Goal: Task Accomplishment & Management: Complete application form

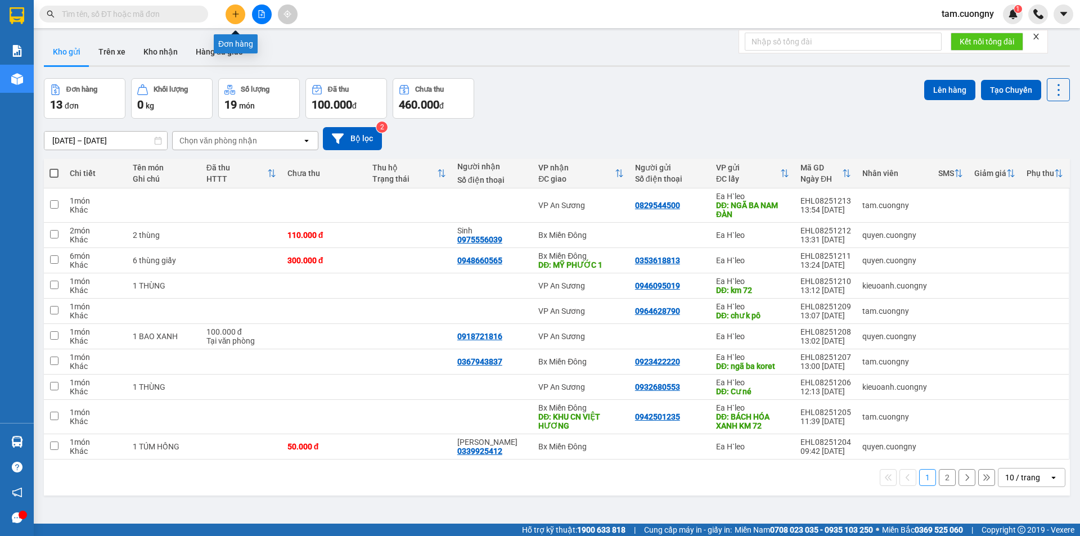
click at [241, 11] on button at bounding box center [236, 14] width 20 height 20
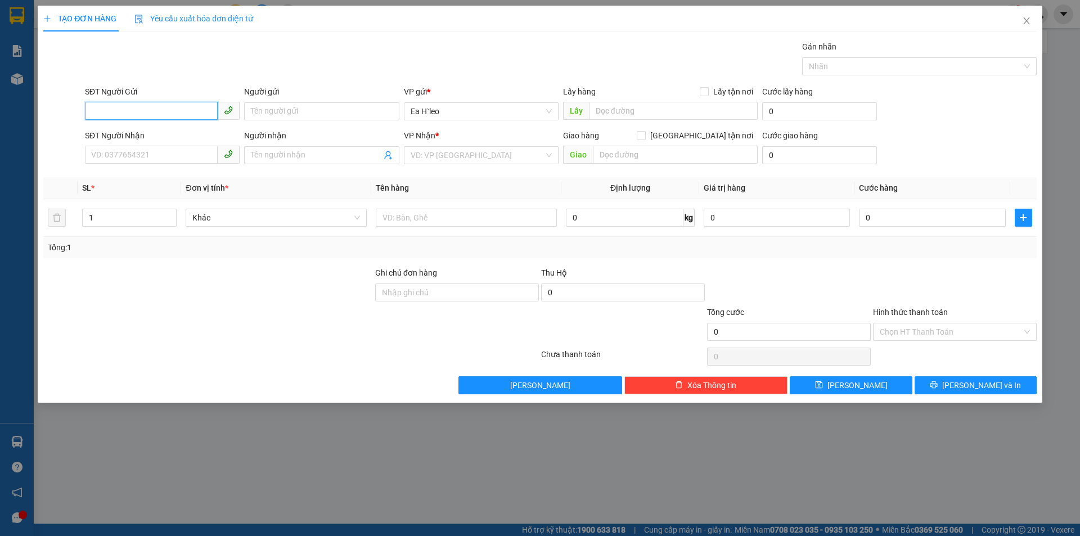
click at [114, 112] on input "SĐT Người Gửi" at bounding box center [151, 111] width 133 height 18
type input "0989859435"
click at [619, 108] on input "text" at bounding box center [673, 111] width 169 height 18
type input "ngã ba nam đàn"
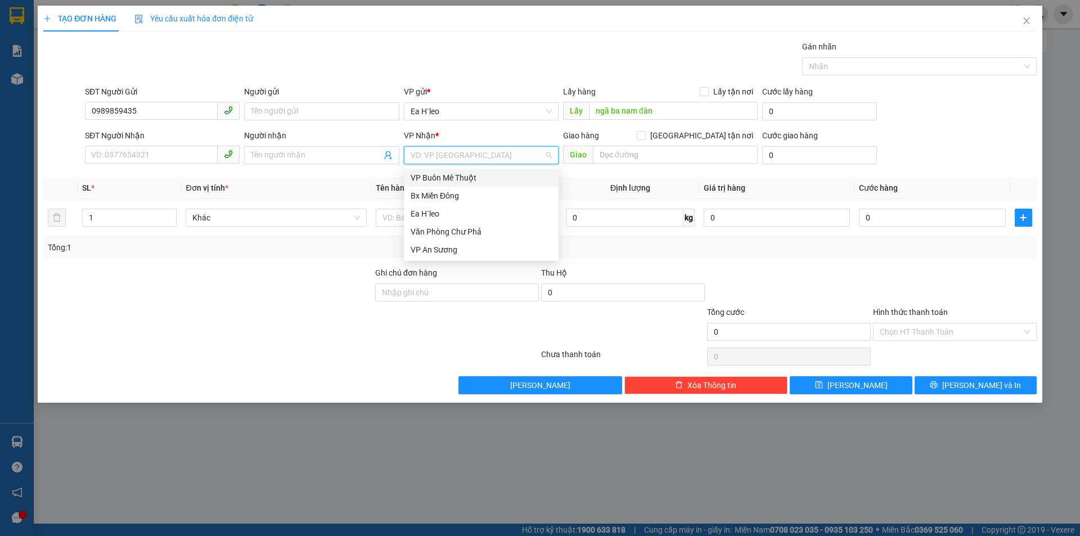
click at [532, 155] on input "search" at bounding box center [477, 155] width 133 height 17
click at [452, 194] on div "Bx Miền Đông" at bounding box center [481, 196] width 141 height 12
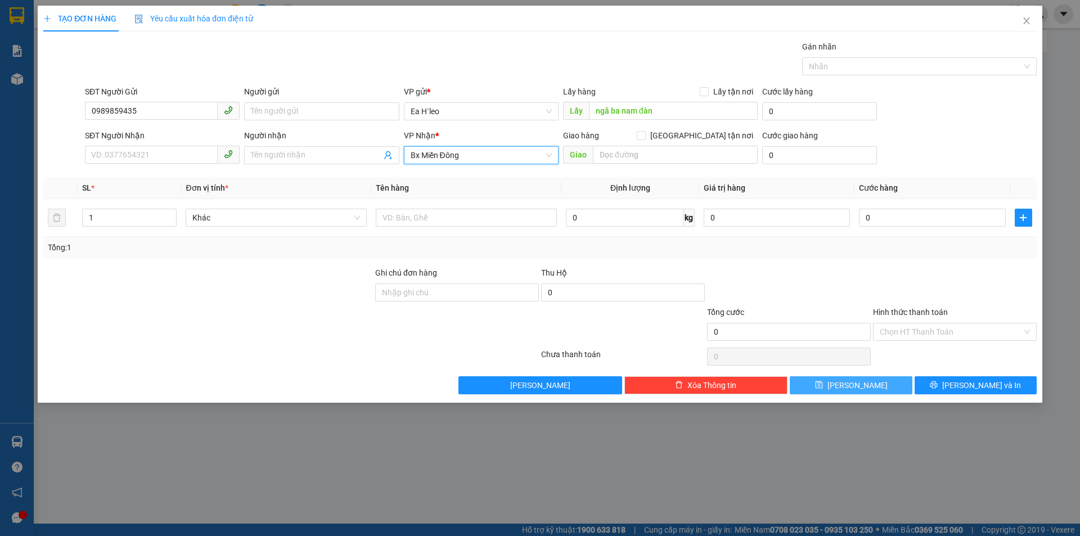
click at [827, 387] on button "[PERSON_NAME]" at bounding box center [851, 385] width 122 height 18
click at [1027, 21] on icon "close" at bounding box center [1026, 20] width 6 height 7
